Goal: Task Accomplishment & Management: Complete application form

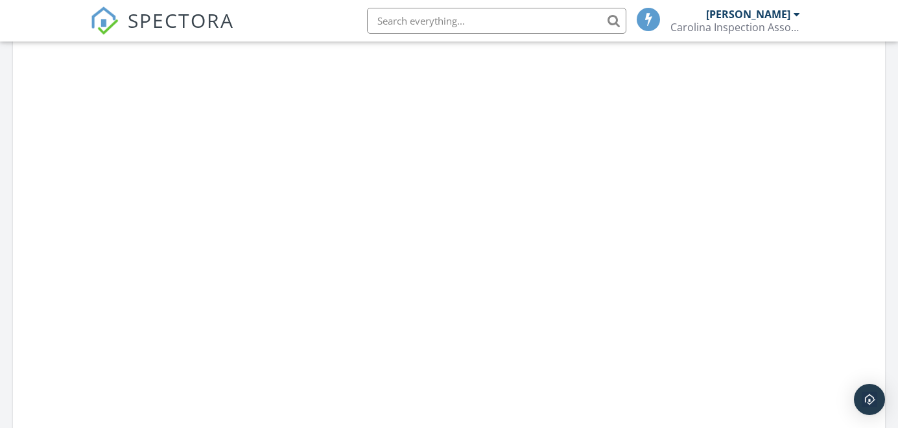
scroll to position [716, 0]
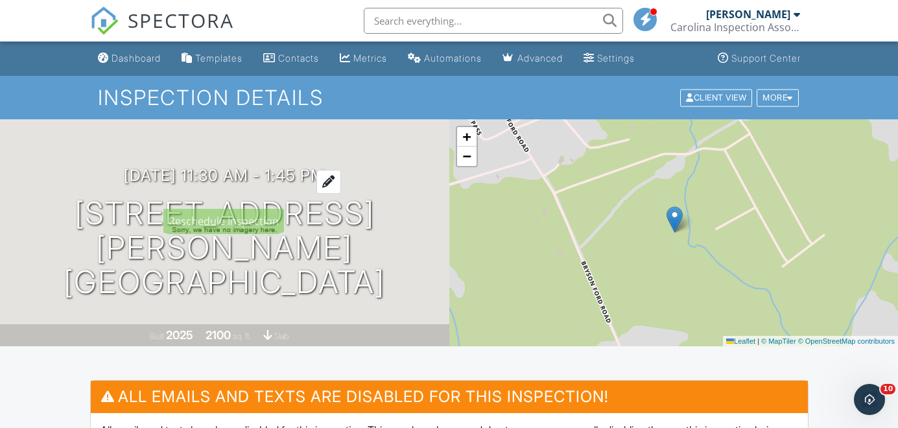
click at [260, 184] on h3 "10/03/2025 11:30 am - 1:45 pm" at bounding box center [224, 176] width 201 height 18
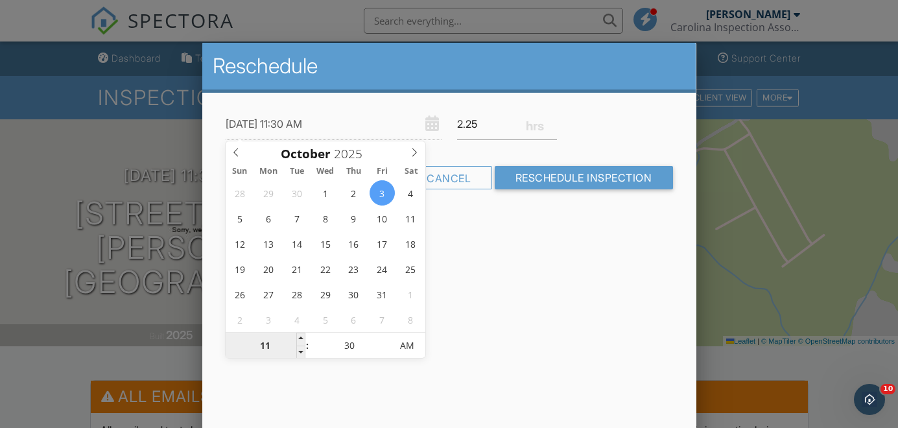
click at [280, 349] on input "11" at bounding box center [266, 346] width 80 height 26
type input "10/03/2025 1:30 AM"
type input "01"
type input "10/03/2025 12:30 AM"
type input "12"
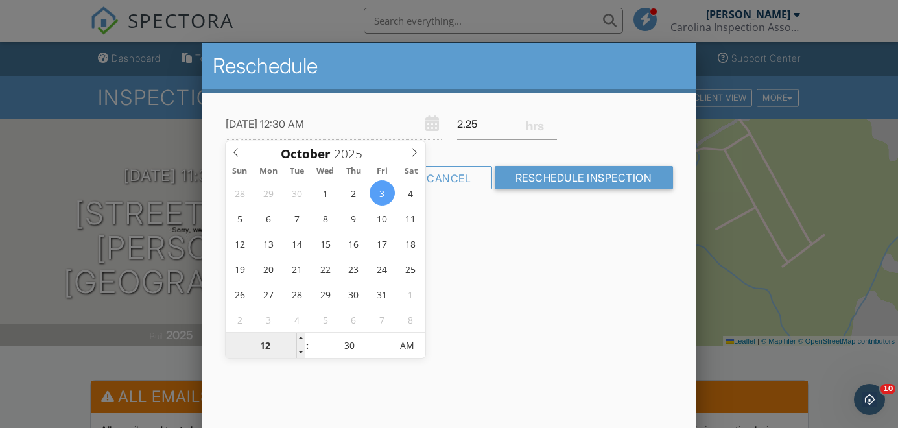
type input "10/03/2025 1:30 AM"
type input "01"
type input "10/03/2025 7:30 AM"
type input "07"
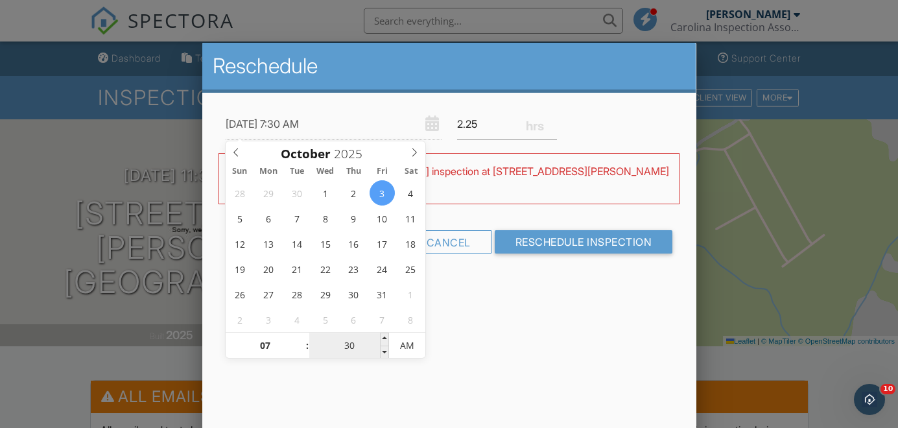
click at [357, 350] on input "30" at bounding box center [349, 346] width 80 height 26
type input "10/03/2025 7:00 AM"
type input "00"
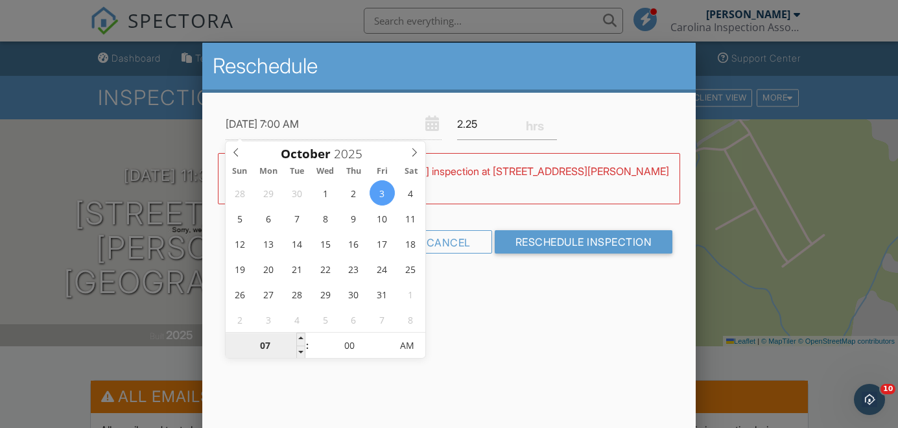
click at [278, 348] on input "07" at bounding box center [266, 346] width 80 height 26
type input "10/03/2025 12:00 AM"
type input "12"
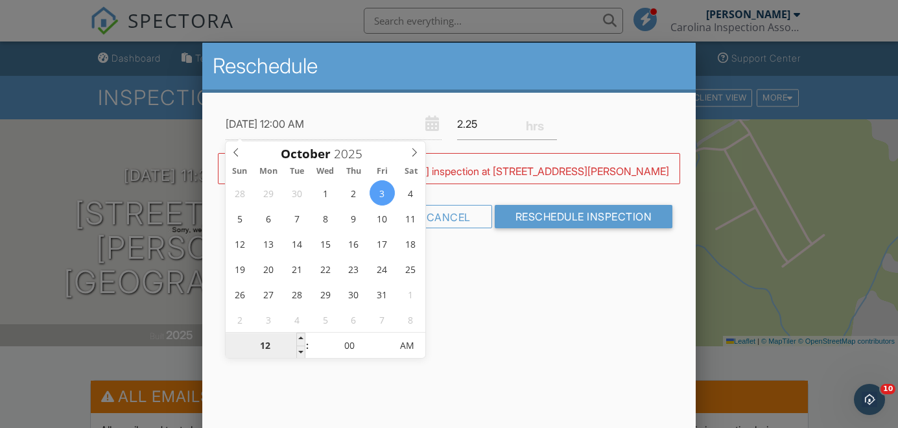
type input "10/03/2025 9:00 AM"
type input "09"
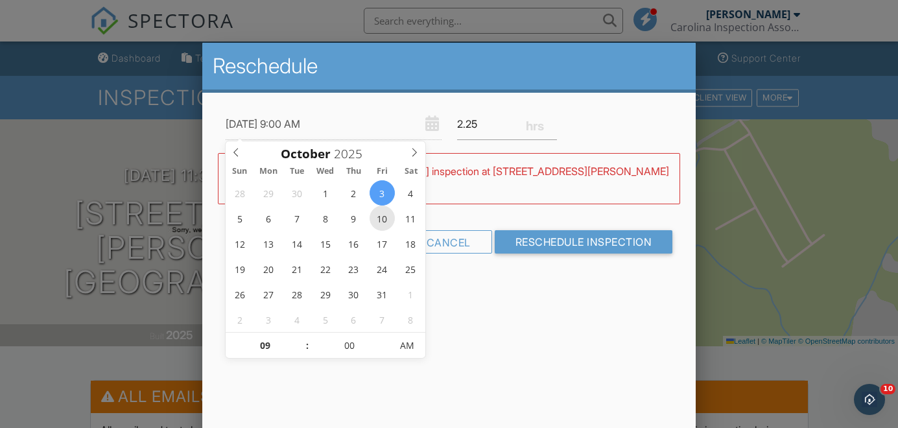
type input "[DATE] 9:00 AM"
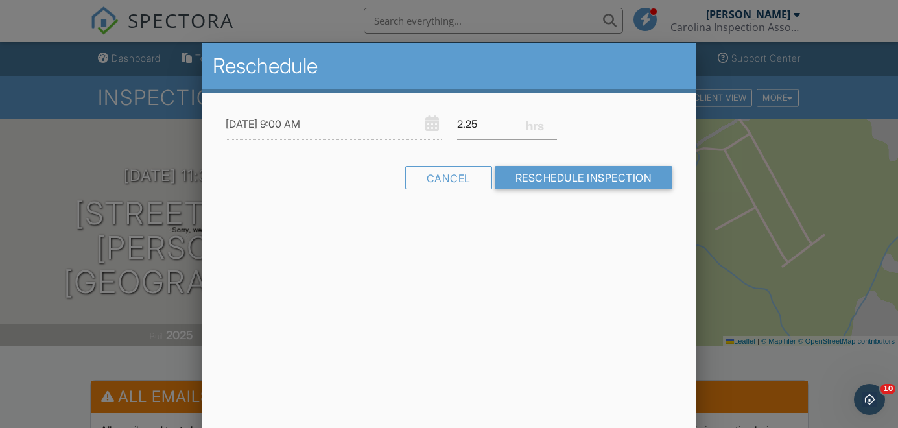
click at [497, 300] on div "Reschedule 10/10/2025 9:00 AM 2.25 Warning: this date/time is in the past. WARN…" at bounding box center [449, 270] width 494 height 454
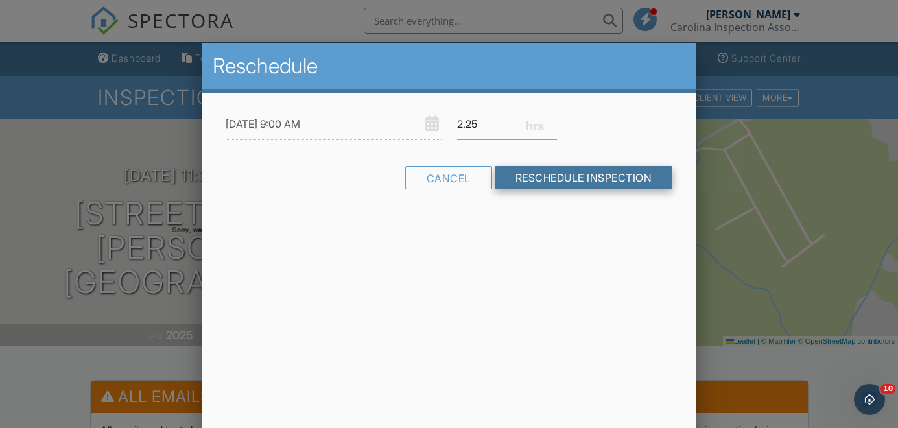
click at [551, 179] on input "Reschedule Inspection" at bounding box center [584, 177] width 178 height 23
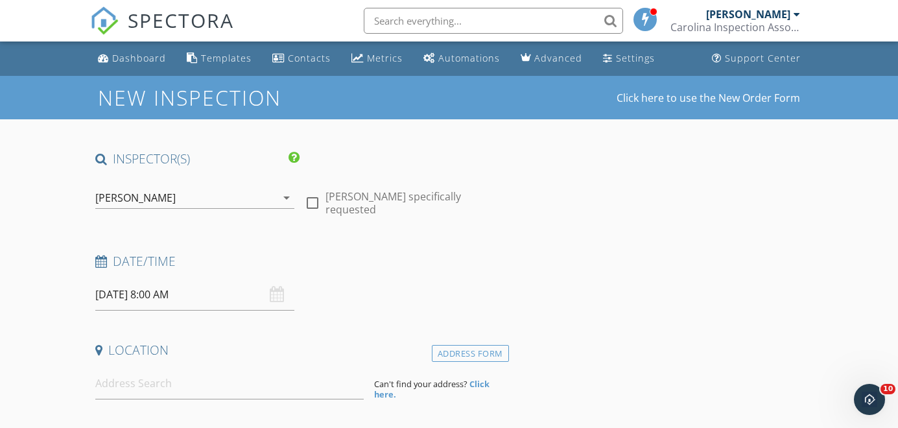
click at [132, 300] on input "[DATE] 8:00 AM" at bounding box center [194, 295] width 199 height 32
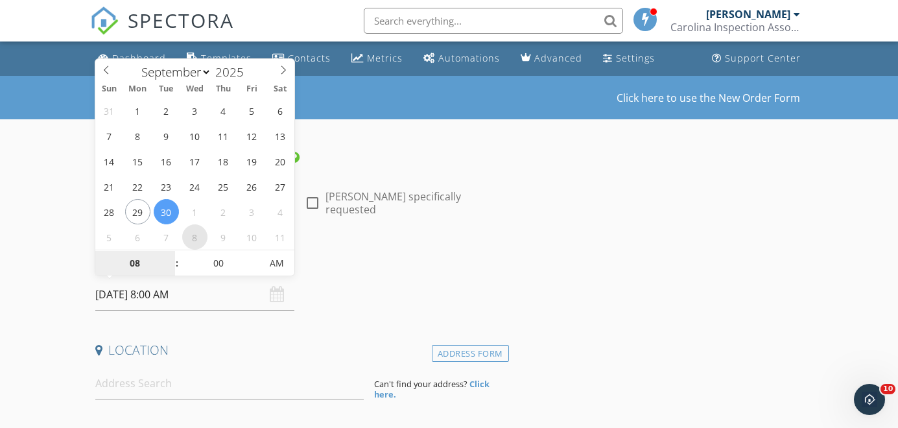
select select "9"
type input "[DATE] 8:00 AM"
type input "9"
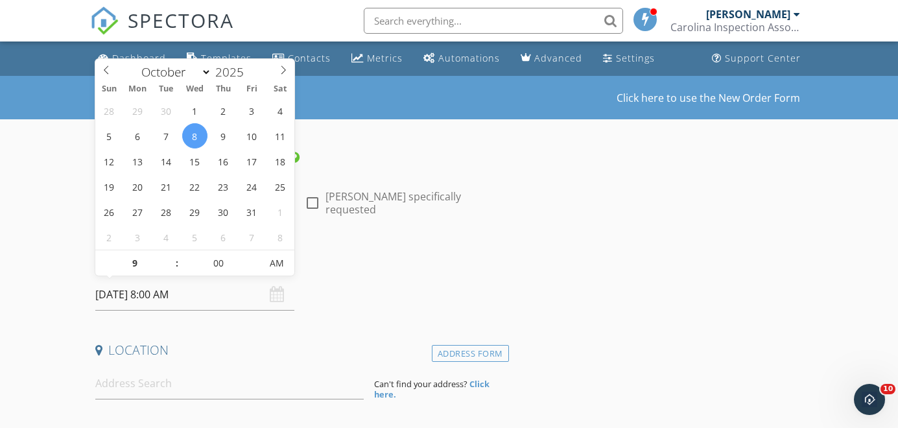
type input "[DATE] 9:00 AM"
click at [372, 274] on div "Date/Time" at bounding box center [299, 266] width 419 height 26
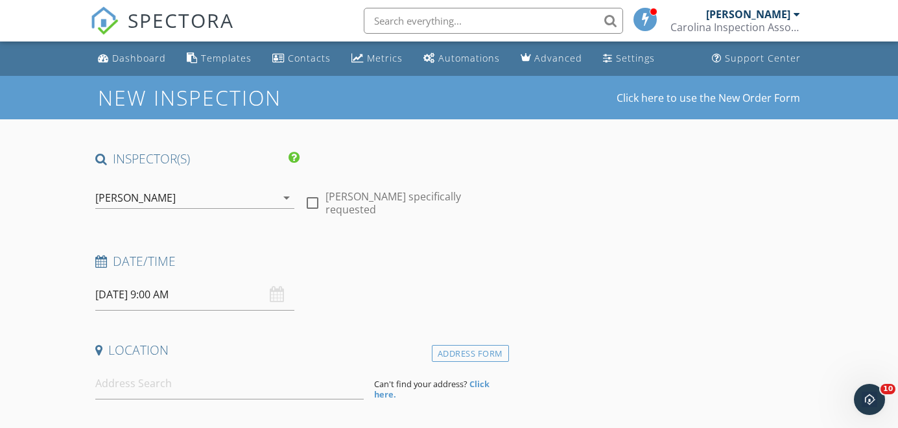
scroll to position [71, 0]
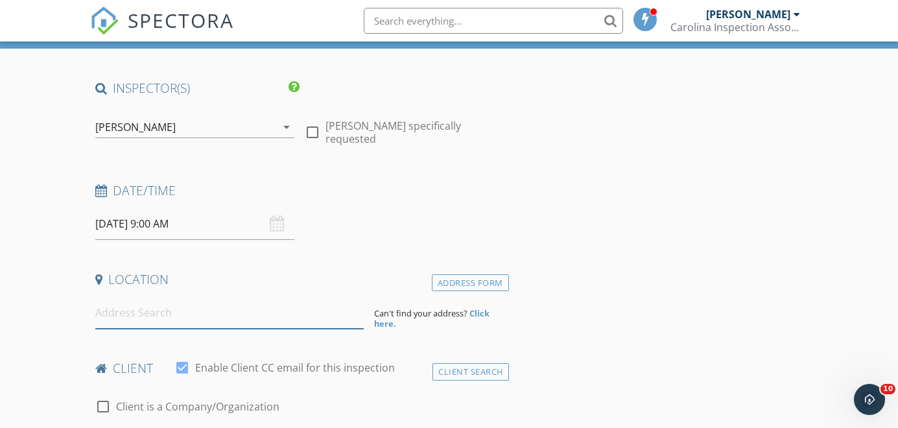
click at [306, 309] on input at bounding box center [229, 313] width 269 height 32
type input "24 Dunsborough Drive, Simpsonville, SC, USA"
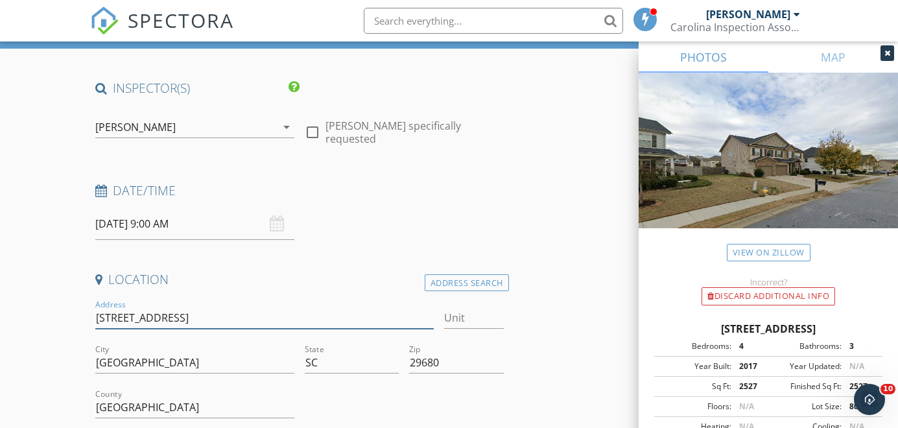
click at [198, 315] on input "24 Dunsborough Dr" at bounding box center [264, 317] width 339 height 21
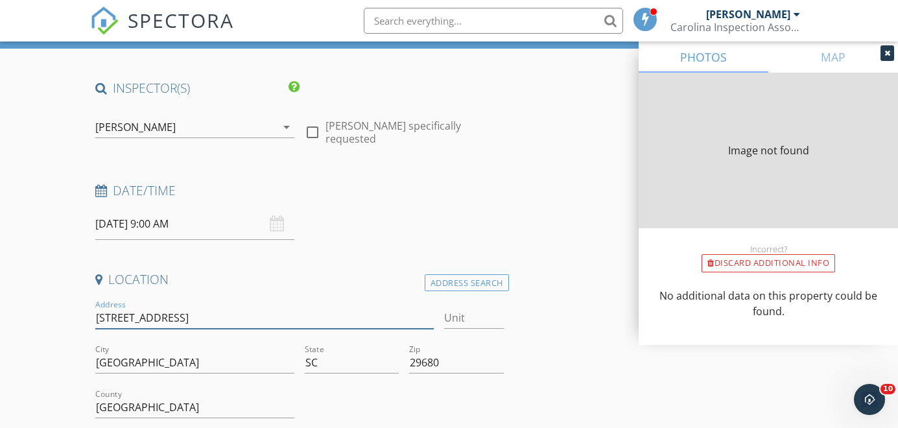
type input "2527"
type input "2017"
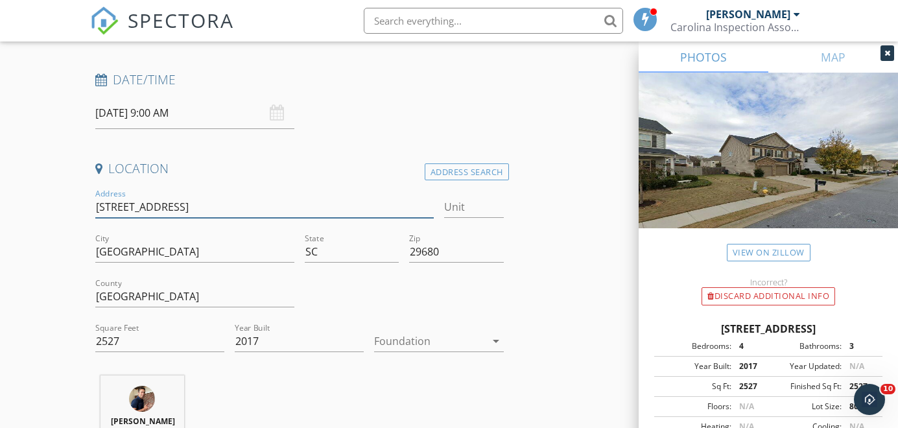
scroll to position [245, 0]
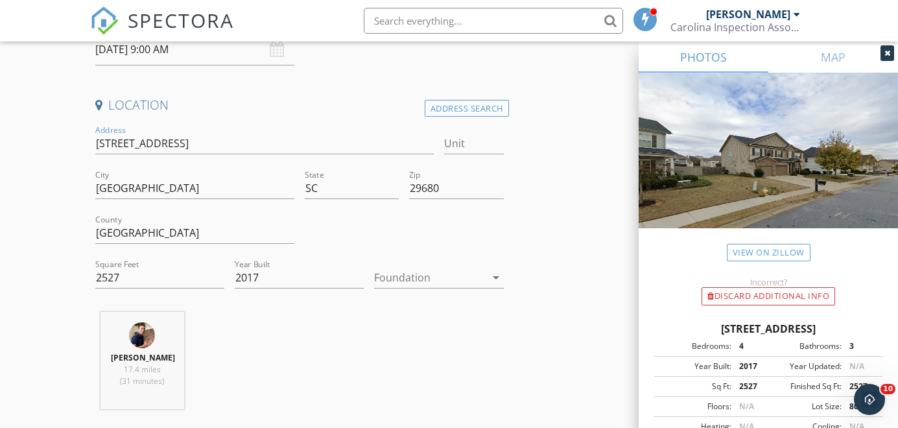
click at [409, 275] on div at bounding box center [429, 277] width 111 height 21
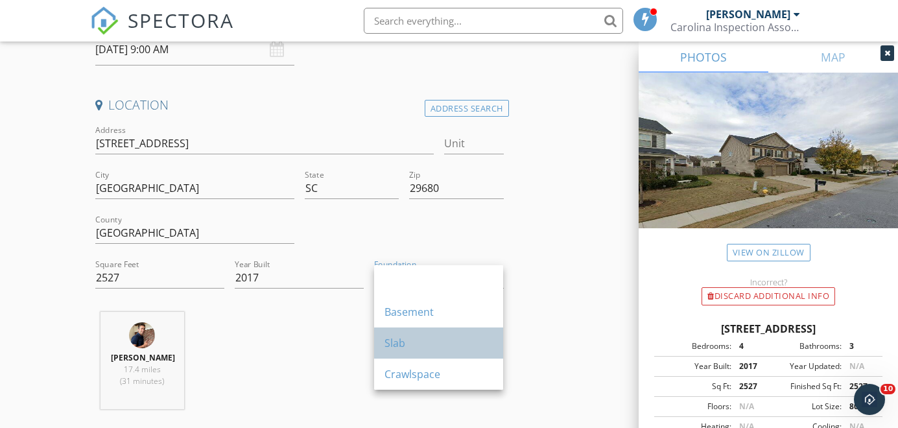
click at [407, 344] on div "Slab" at bounding box center [439, 343] width 108 height 16
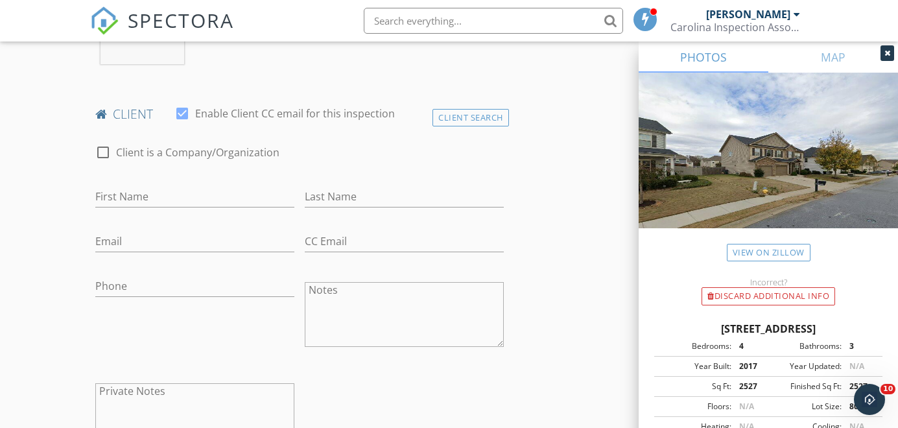
scroll to position [671, 0]
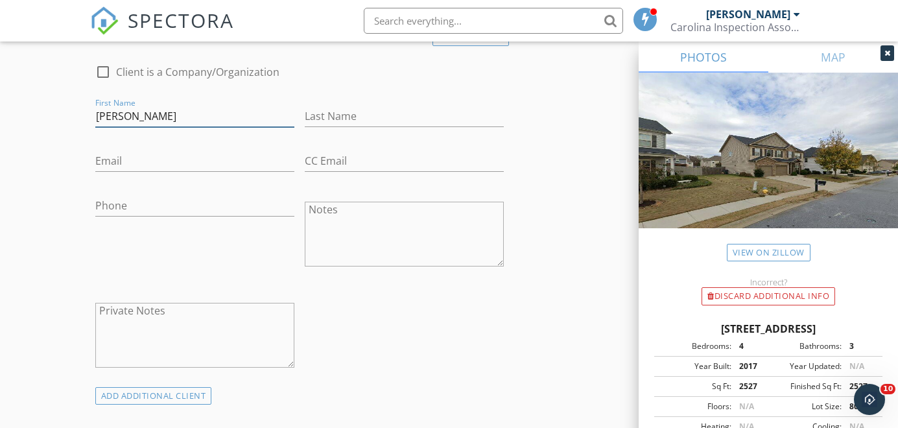
type input "David"
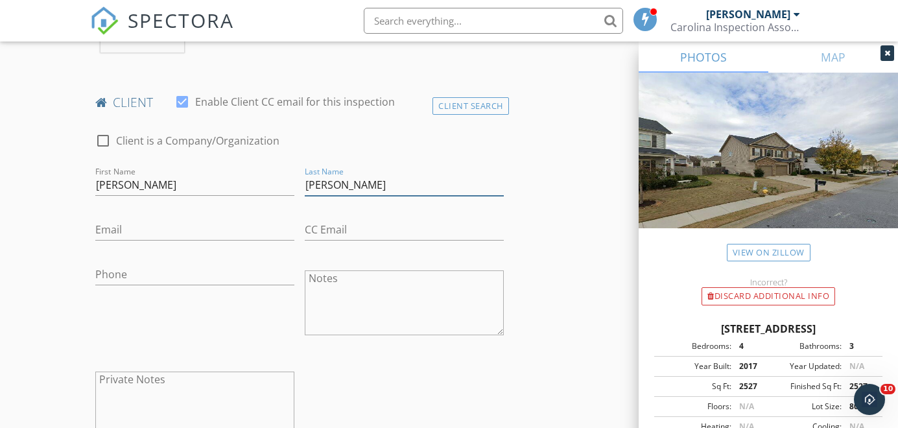
scroll to position [554, 0]
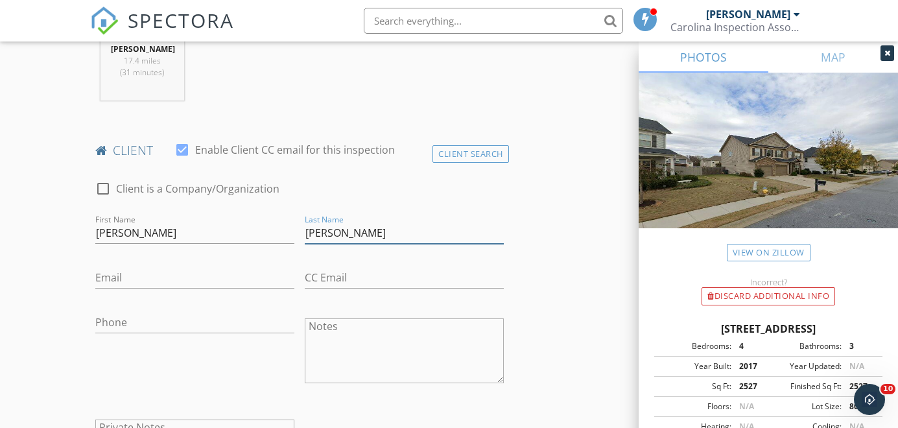
click at [394, 230] on input "Weigel" at bounding box center [404, 233] width 199 height 21
type input "[PERSON_NAME]"
click at [461, 154] on div "Client Search" at bounding box center [471, 154] width 77 height 18
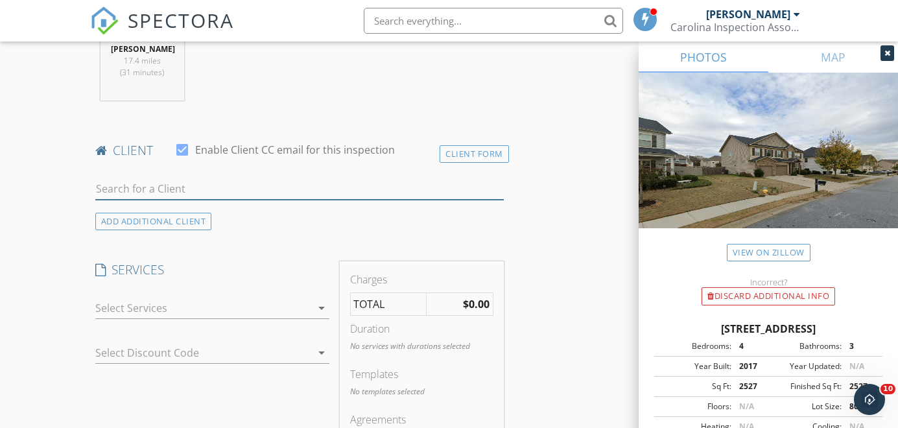
click at [340, 182] on input "text" at bounding box center [299, 188] width 409 height 21
paste input "[PERSON_NAME]"
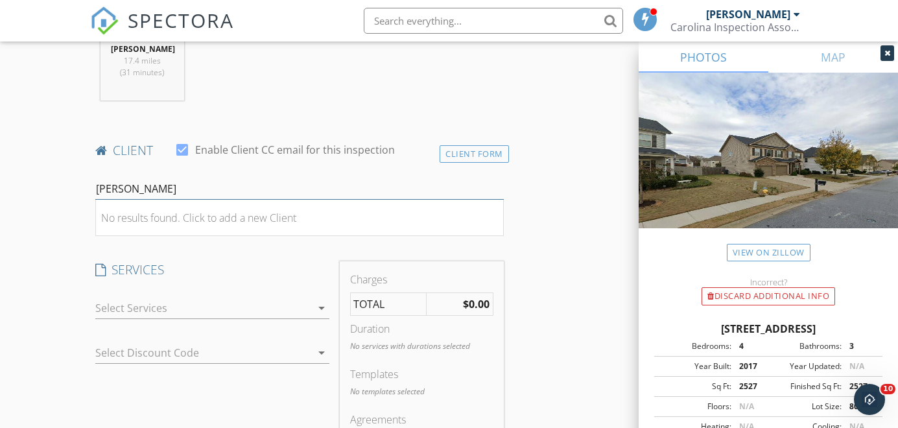
click at [163, 189] on input "[PERSON_NAME]" at bounding box center [299, 188] width 409 height 21
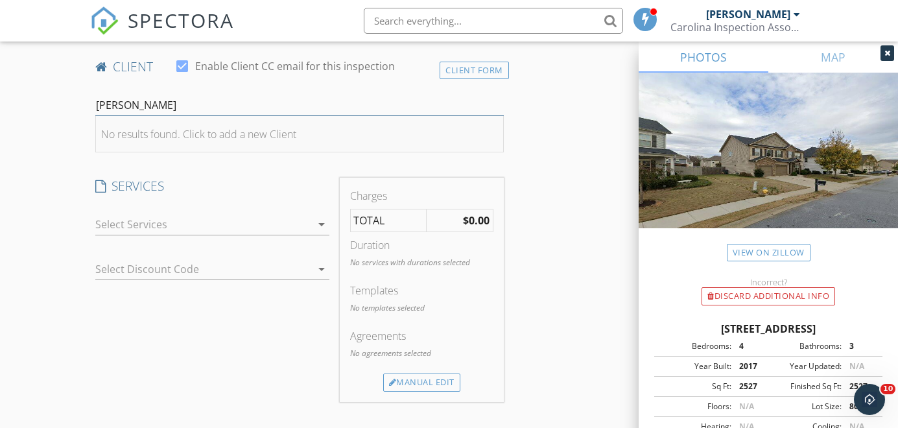
scroll to position [675, 0]
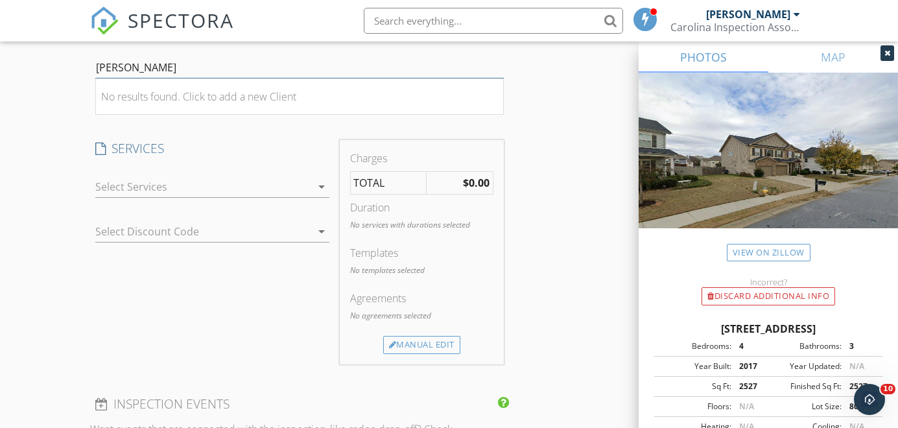
type input "[PERSON_NAME]"
click at [212, 181] on div at bounding box center [203, 186] width 216 height 21
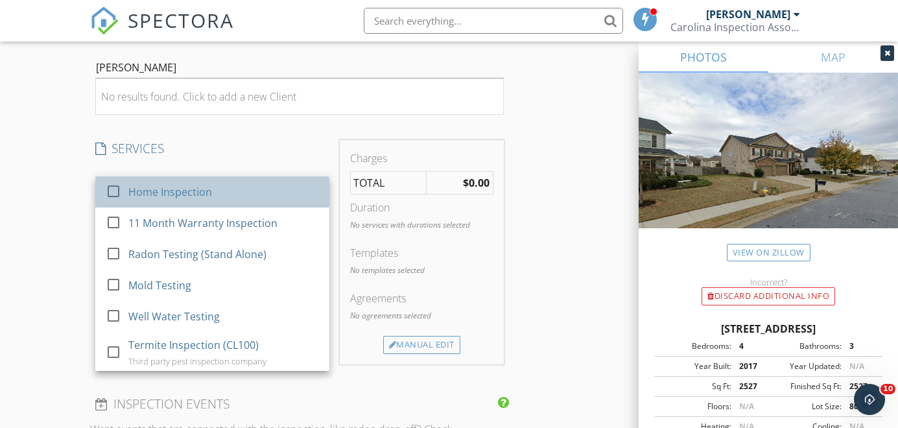
click at [204, 197] on div "Home Inspection" at bounding box center [170, 192] width 84 height 16
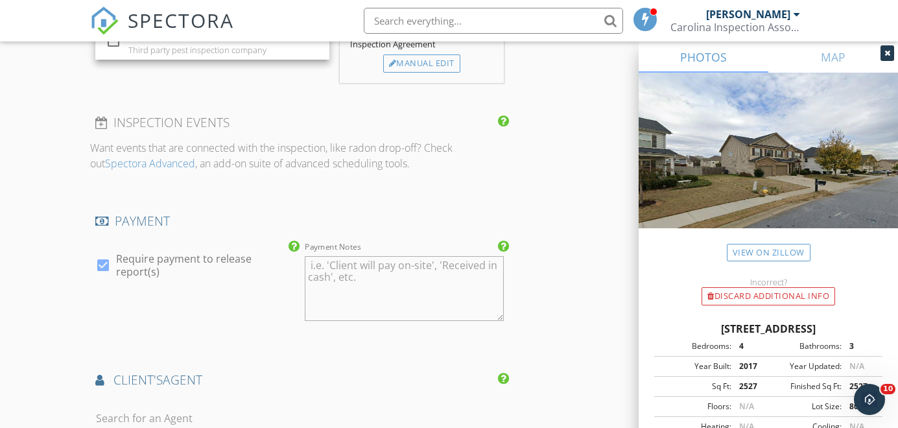
scroll to position [1131, 0]
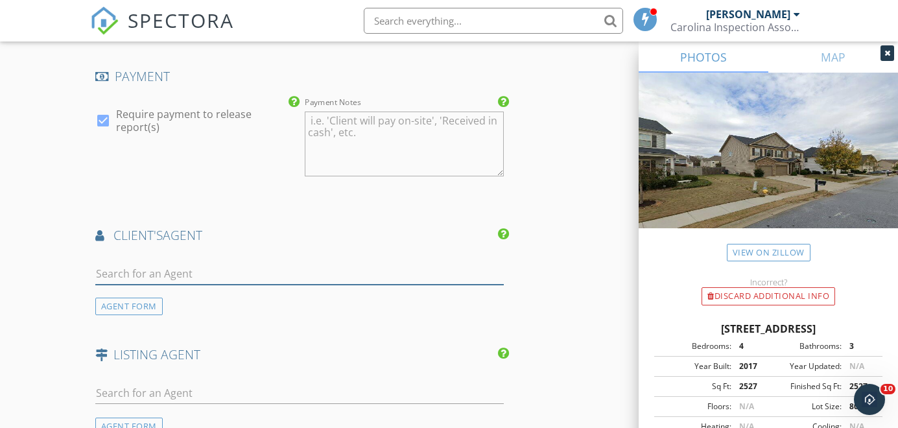
click at [186, 271] on input "text" at bounding box center [299, 273] width 409 height 21
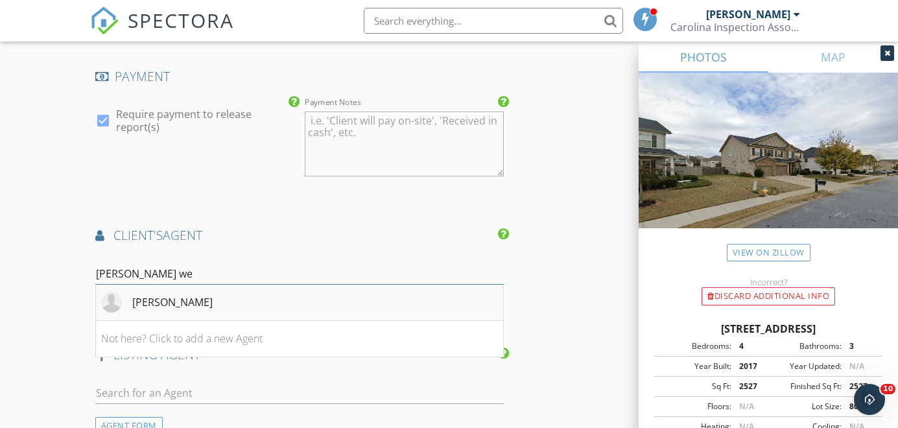
type input "David we"
click at [198, 313] on li "David Weigel" at bounding box center [299, 303] width 407 height 36
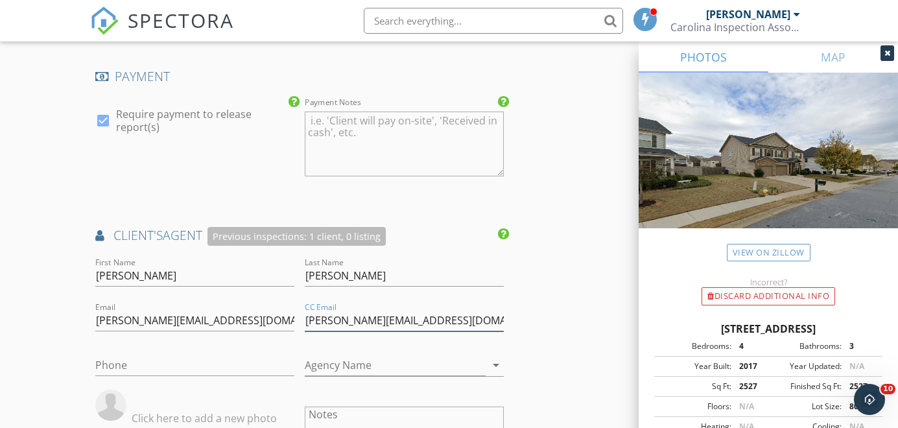
click at [437, 327] on input "morgan@rossittocollective.com" at bounding box center [404, 320] width 199 height 21
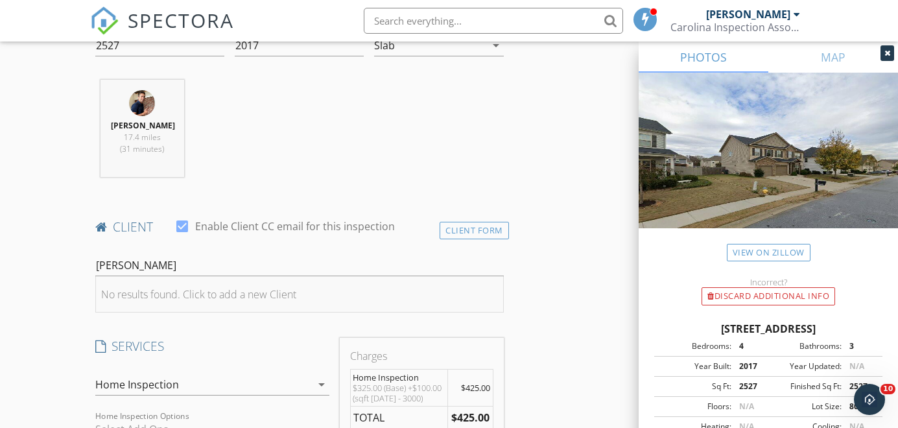
scroll to position [459, 0]
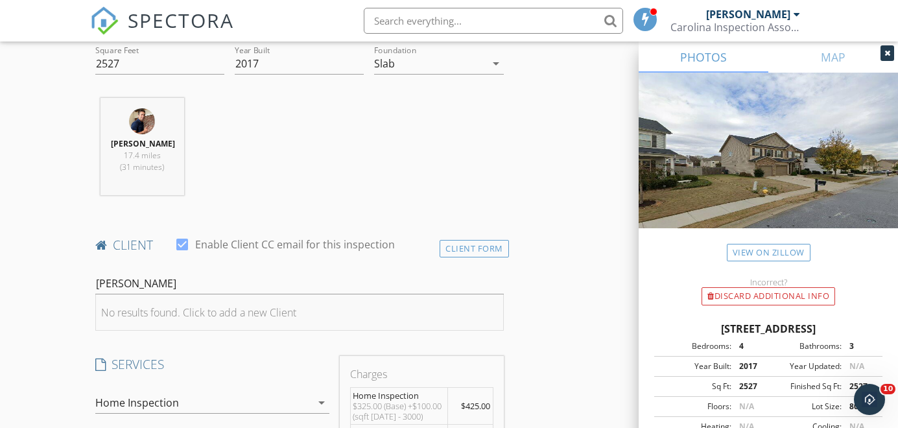
click at [349, 304] on li "No results found. Click to add a new Client" at bounding box center [299, 313] width 407 height 36
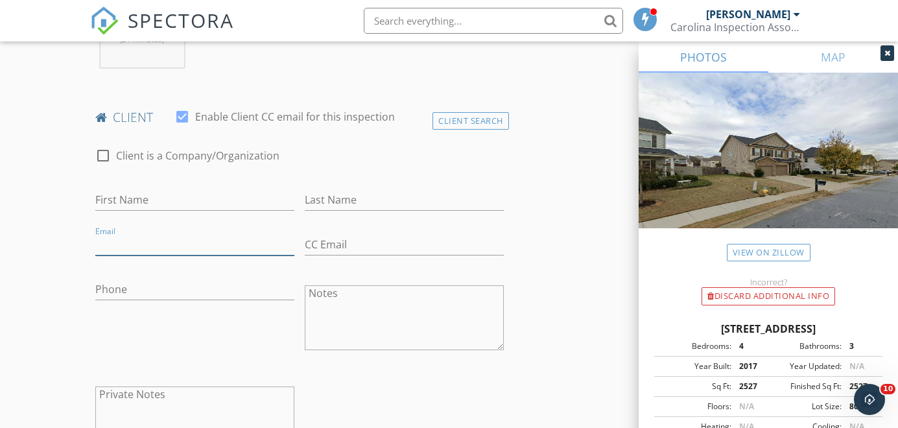
paste input "morgan@rossittocollective.com"
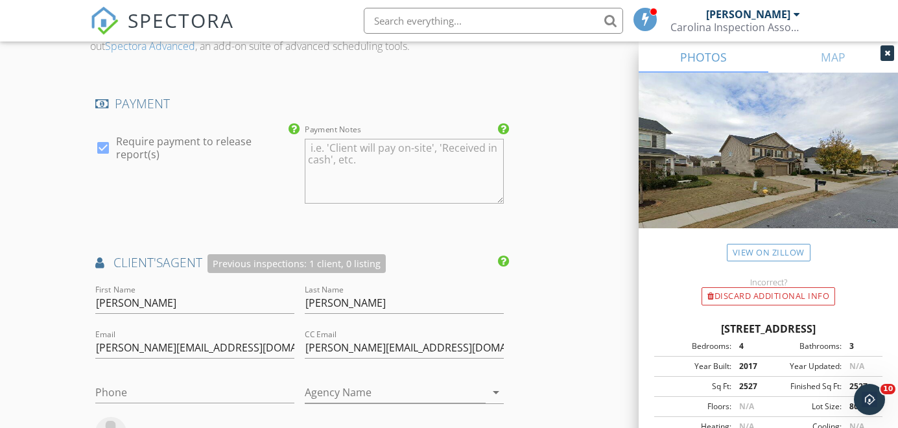
scroll to position [1437, 0]
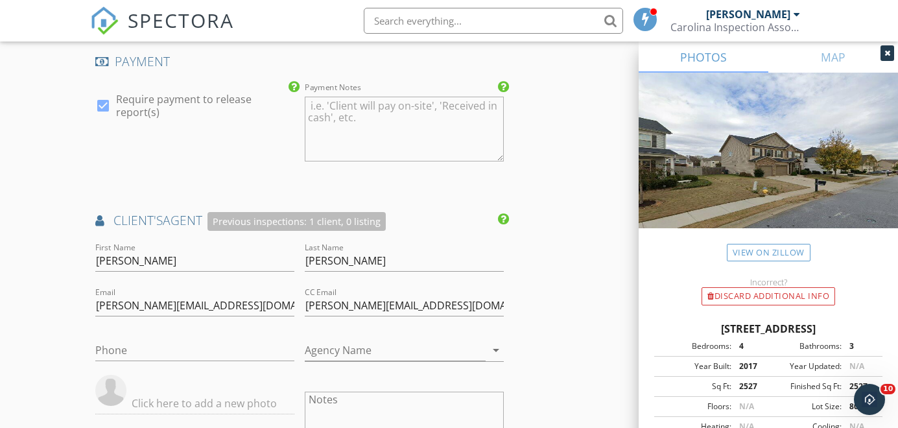
type input "morgan@rossittocollective.com"
click at [220, 304] on input "david@rossittocollective.com" at bounding box center [194, 305] width 199 height 21
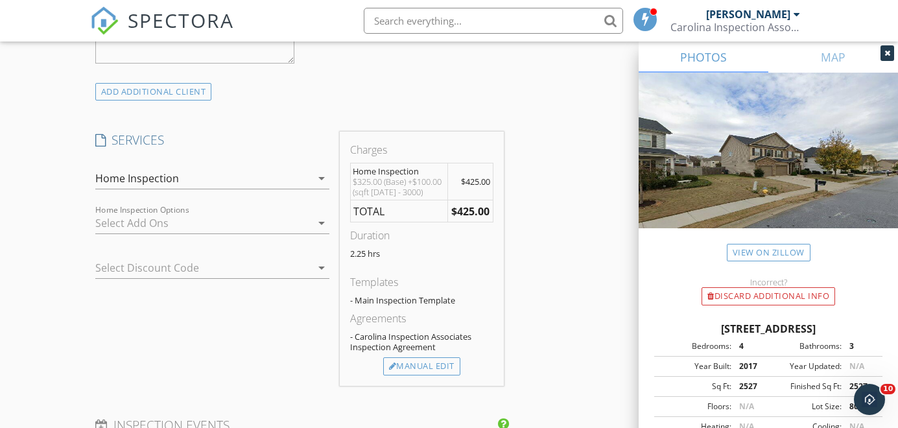
paste input "david@rossittocollective.com"
type input "david@rossittocollective.com"
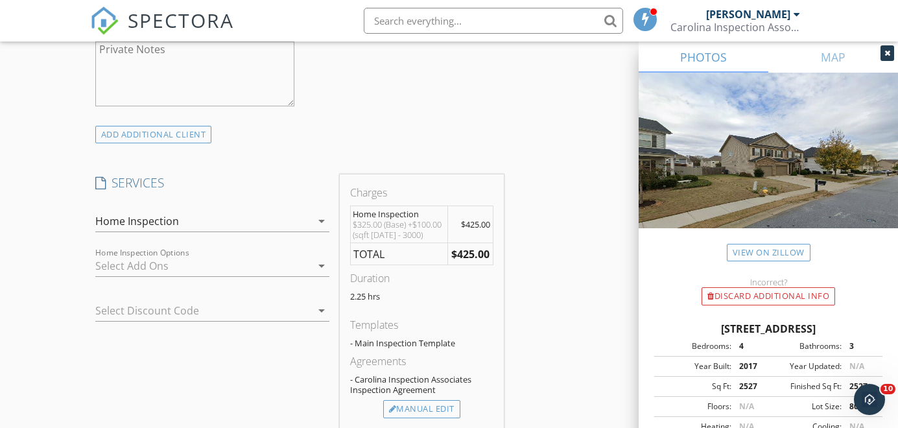
scroll to position [665, 0]
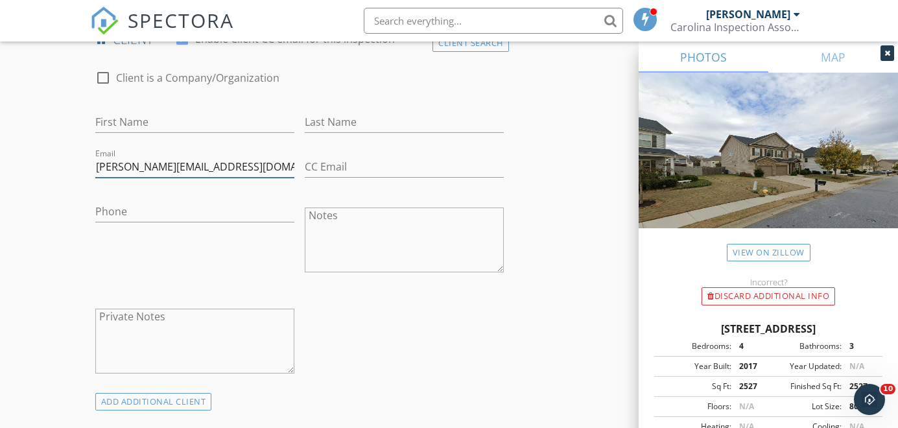
click at [261, 165] on input "morgan@rossittocollective.com" at bounding box center [194, 166] width 199 height 21
paste input "david@rossittocollective.com"
drag, startPoint x: 121, startPoint y: 164, endPoint x: 64, endPoint y: 164, distance: 57.7
click at [239, 164] on input "morgan@rossittocollective.comdavid@rossittocollective.com" at bounding box center [194, 166] width 199 height 21
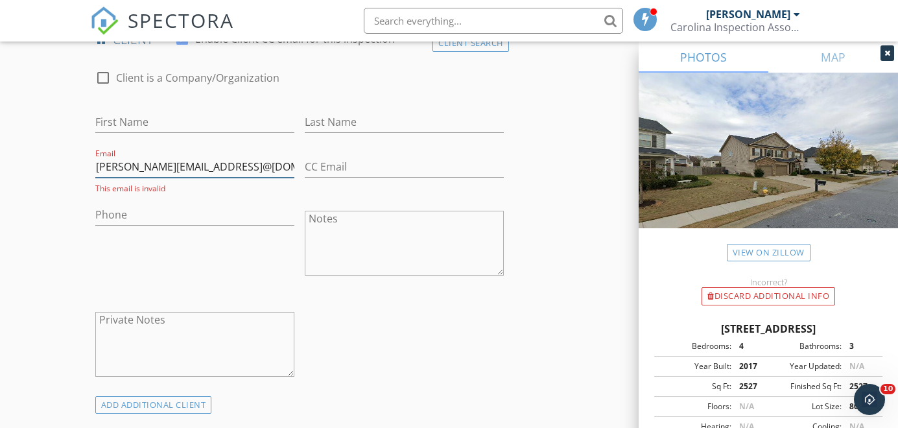
drag, startPoint x: 247, startPoint y: 164, endPoint x: 5, endPoint y: 163, distance: 242.0
type input "david@rossittocollective.com"
paste input "morgan@rossittocollective.com"
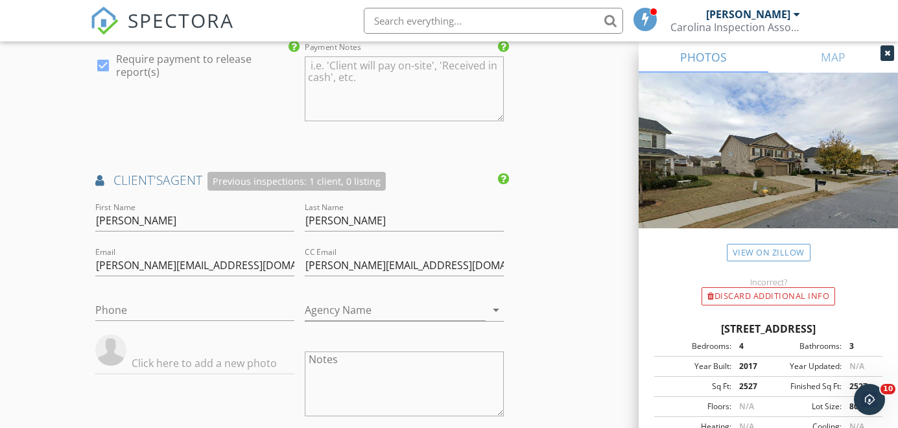
scroll to position [1619, 0]
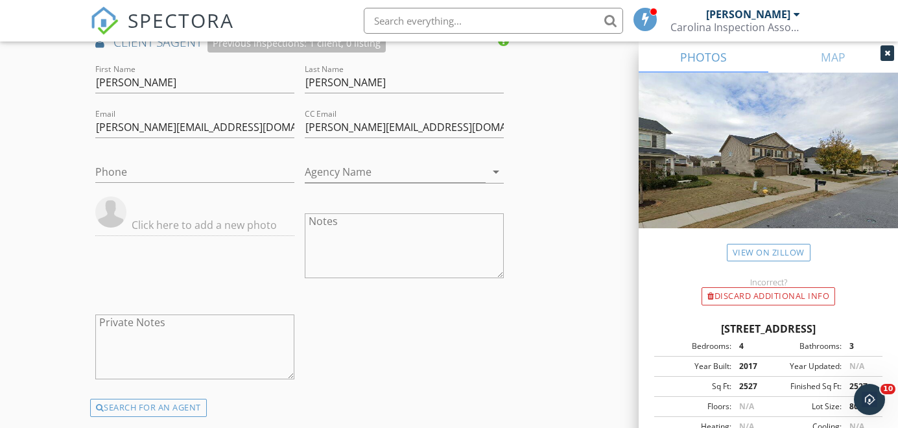
type input "morgan@rossittocollective.com"
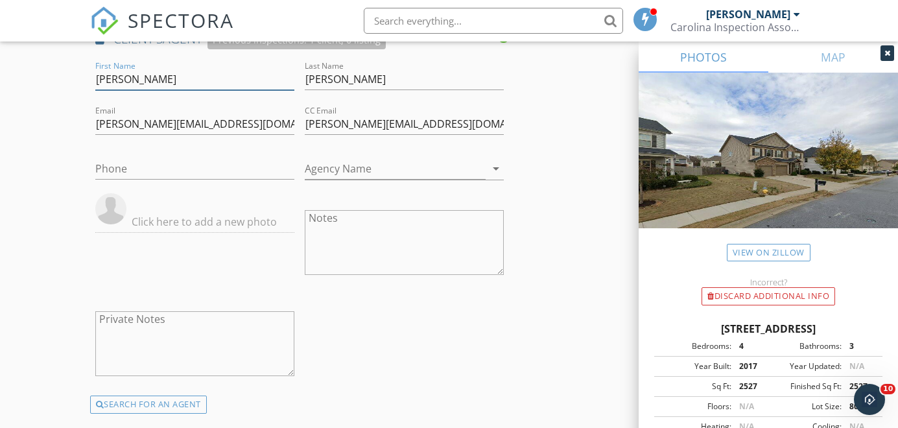
click at [202, 80] on input "David" at bounding box center [194, 79] width 199 height 21
click at [339, 80] on input "Weigel" at bounding box center [404, 79] width 199 height 21
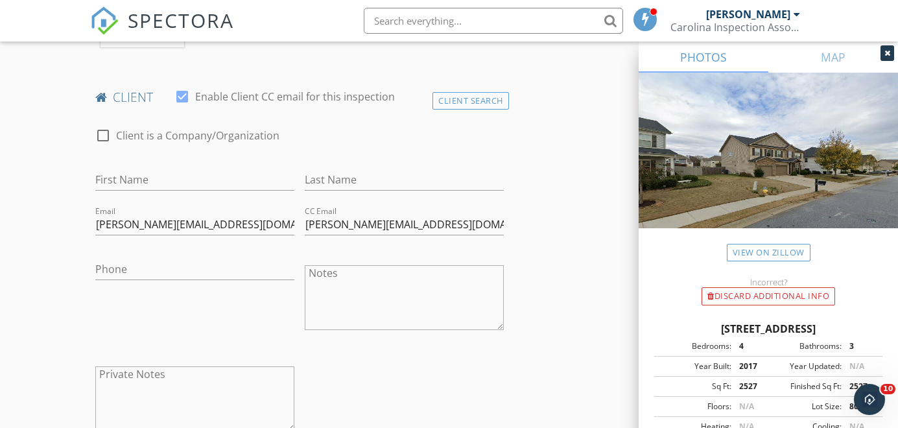
scroll to position [568, 0]
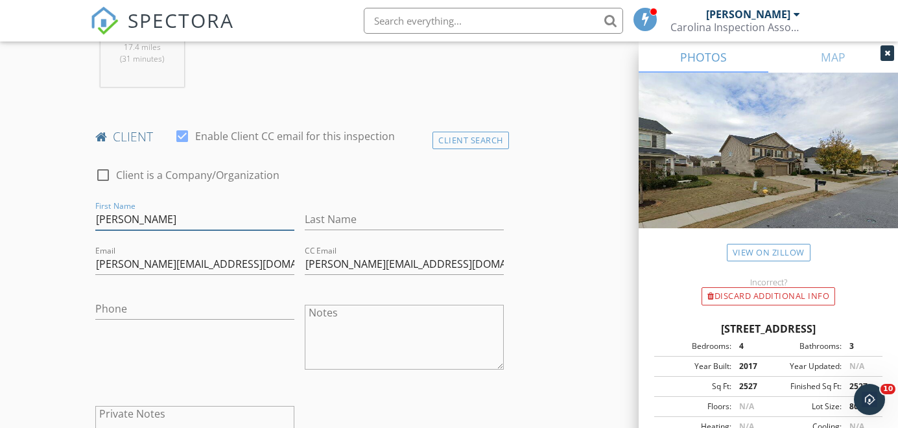
type input "David"
paste input "Weigel"
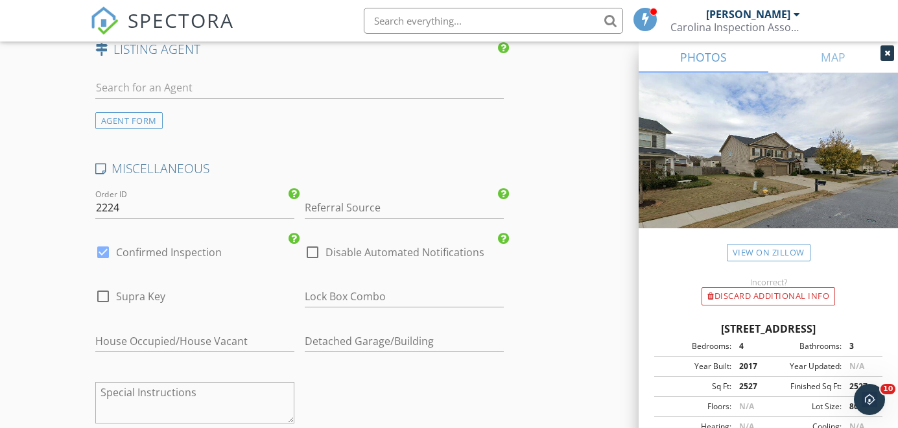
type input "Weigel"
click at [309, 263] on div at bounding box center [313, 252] width 22 height 22
checkbox input "true"
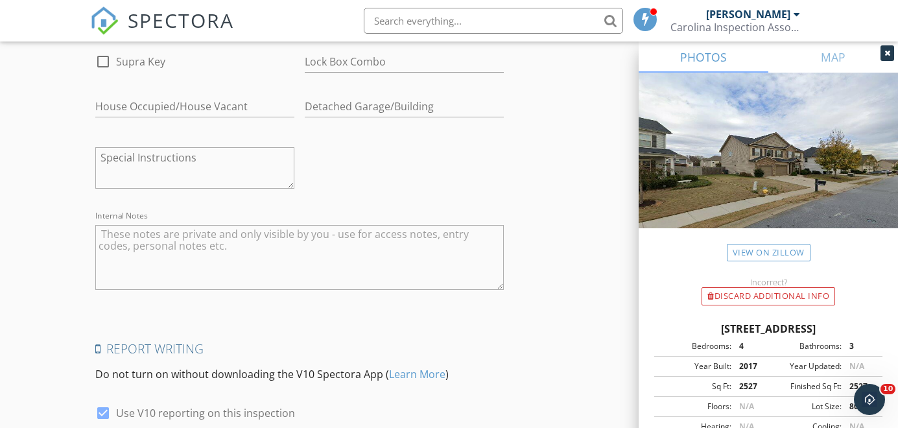
click at [306, 276] on textarea "Internal Notes" at bounding box center [299, 257] width 409 height 65
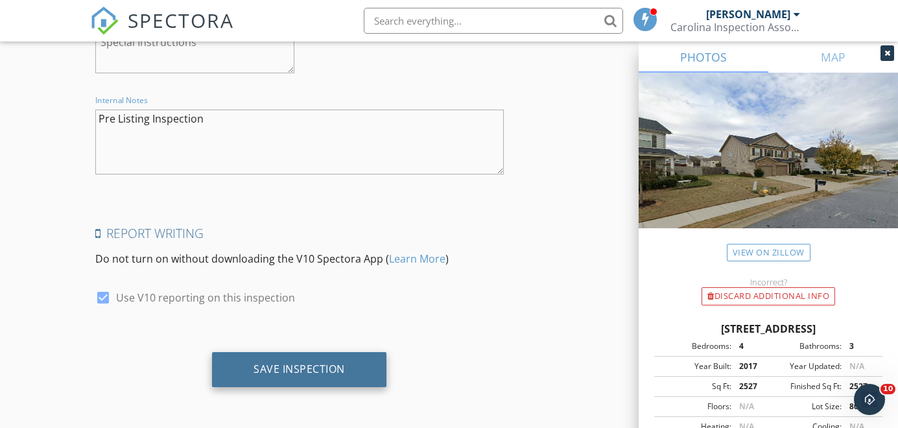
scroll to position [2377, 0]
type textarea "Pre Listing Inspection"
click at [352, 361] on div "Save Inspection" at bounding box center [299, 369] width 174 height 35
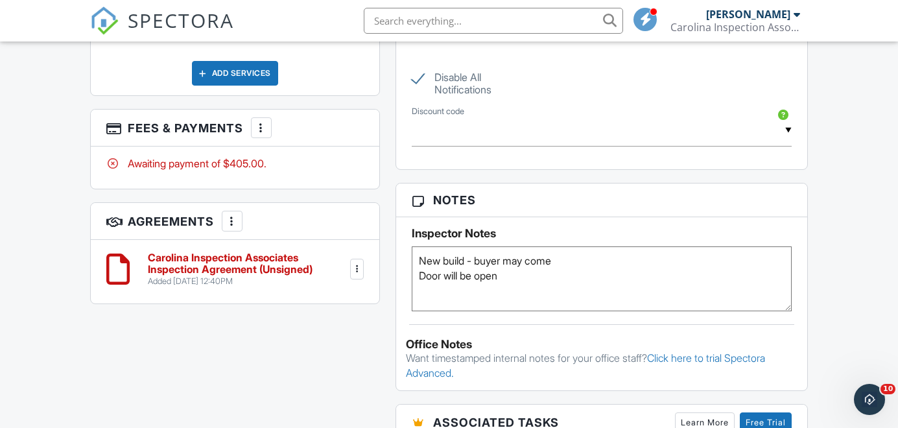
click at [611, 281] on textarea "New build - buyer may come Door will be open" at bounding box center [602, 279] width 380 height 65
click at [779, 210] on h3 "Notes" at bounding box center [601, 201] width 411 height 34
click at [784, 202] on h3 "Notes" at bounding box center [601, 201] width 411 height 34
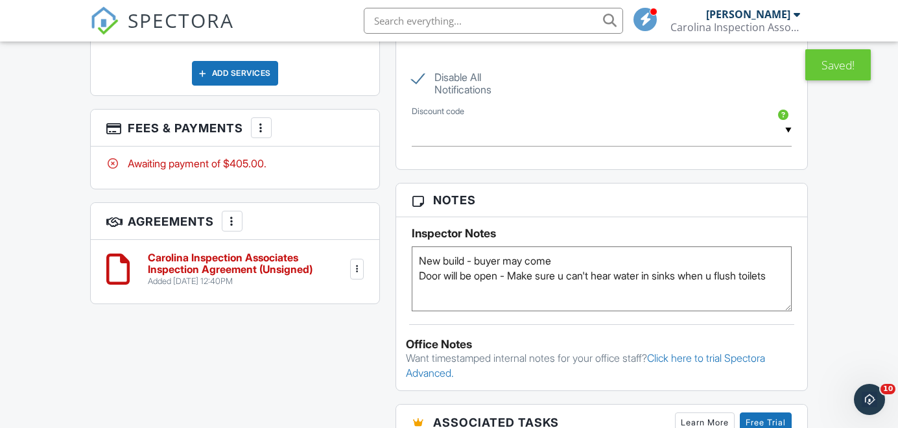
click at [719, 289] on textarea "New build - buyer may come Door will be open" at bounding box center [602, 279] width 380 height 65
type textarea "New build - buyer may come Door will be open - Make sure u can't hear water in …"
click at [793, 207] on h3 "Notes" at bounding box center [601, 201] width 411 height 34
click at [791, 201] on h3 "Notes" at bounding box center [601, 201] width 411 height 34
